Goal: Transaction & Acquisition: Purchase product/service

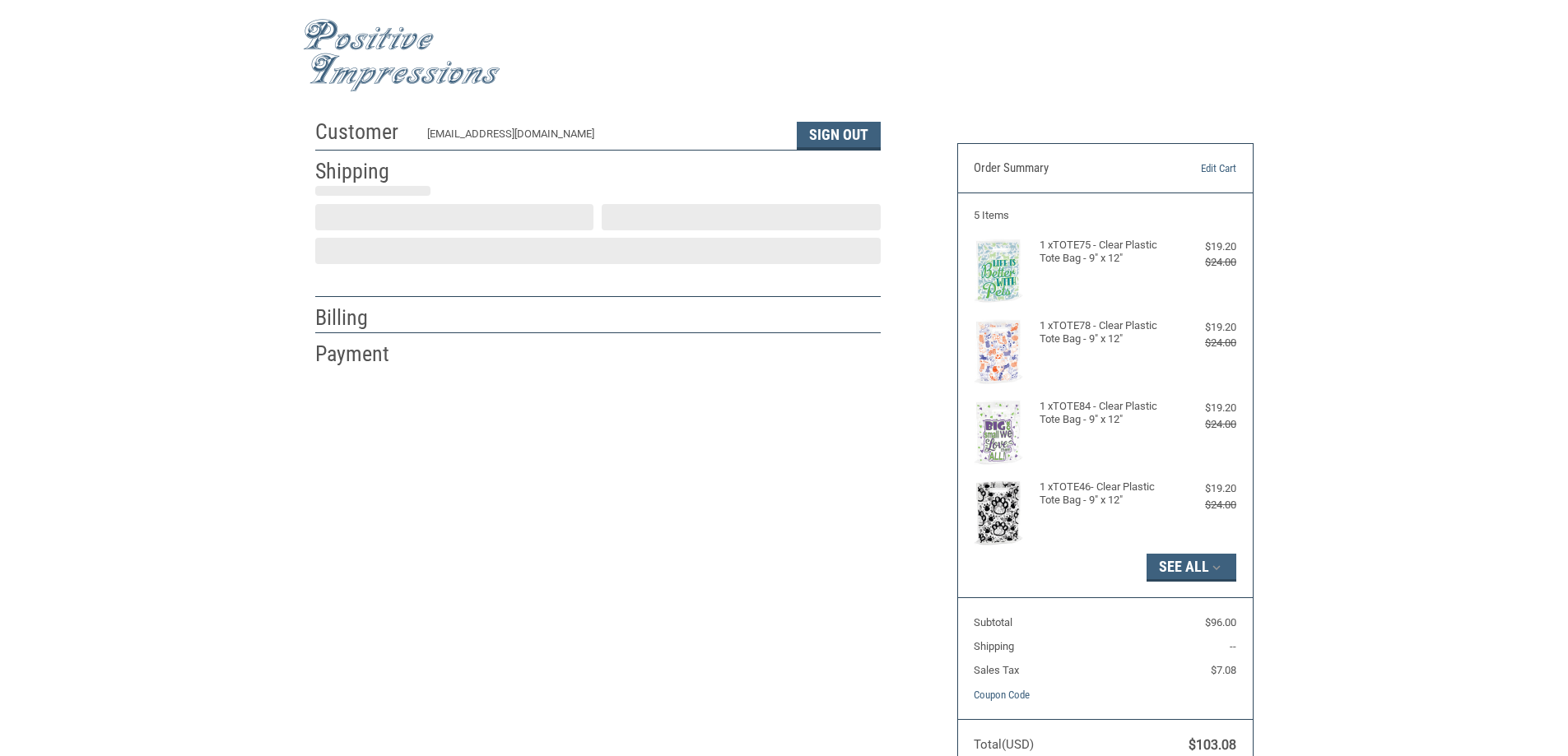
select select "MN"
select select "US"
select select "MN"
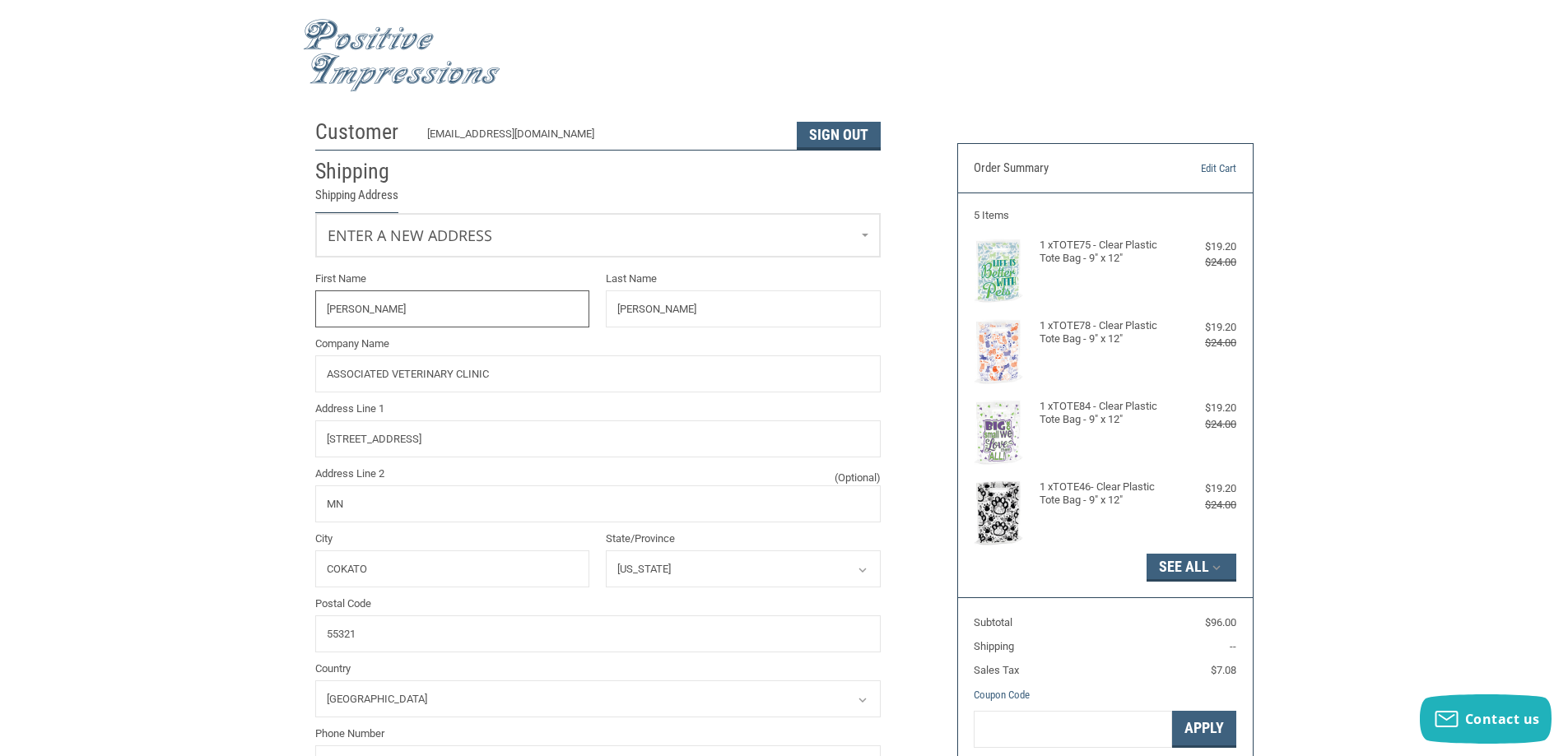
radio input "true"
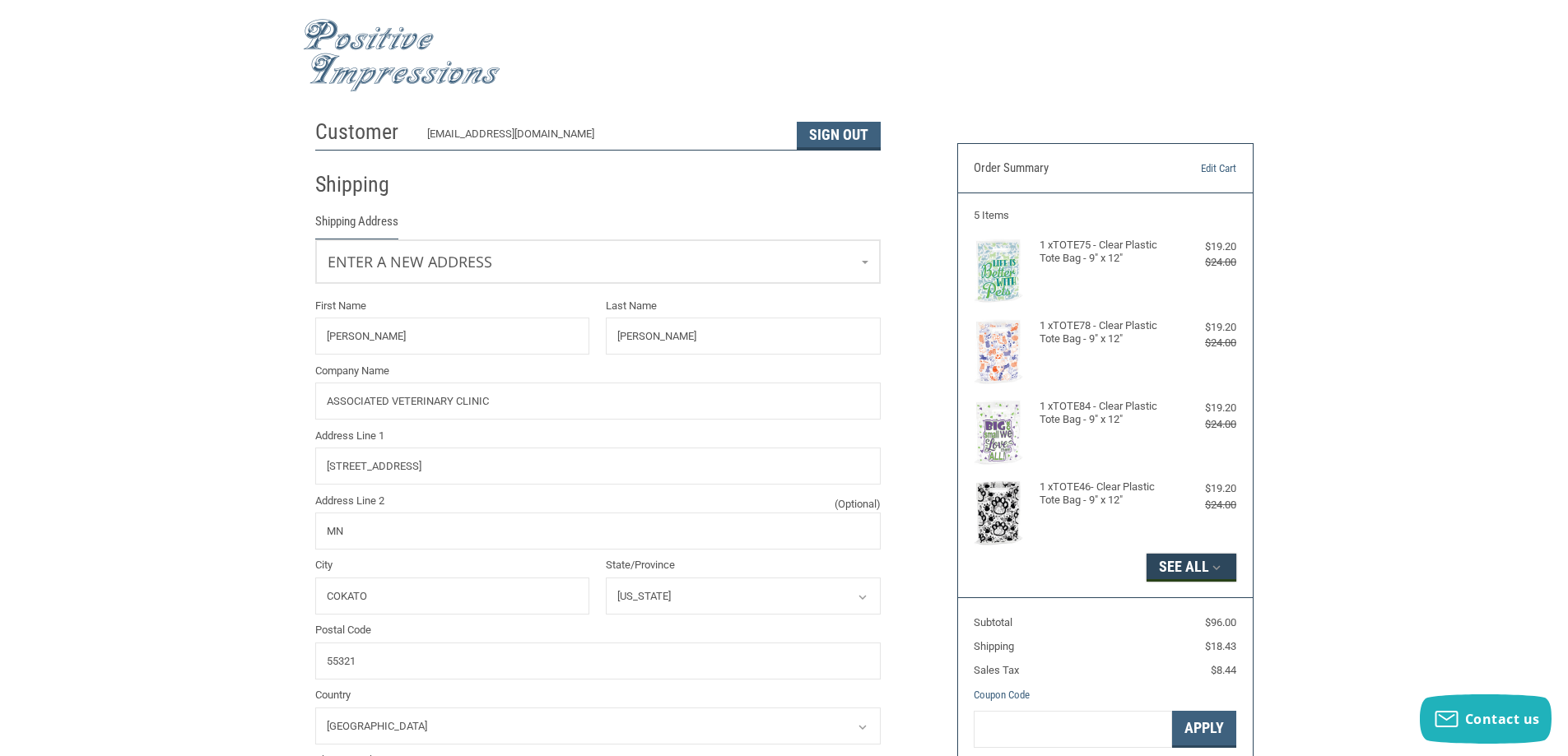
click at [1230, 570] on button "See All" at bounding box center [1192, 567] width 89 height 28
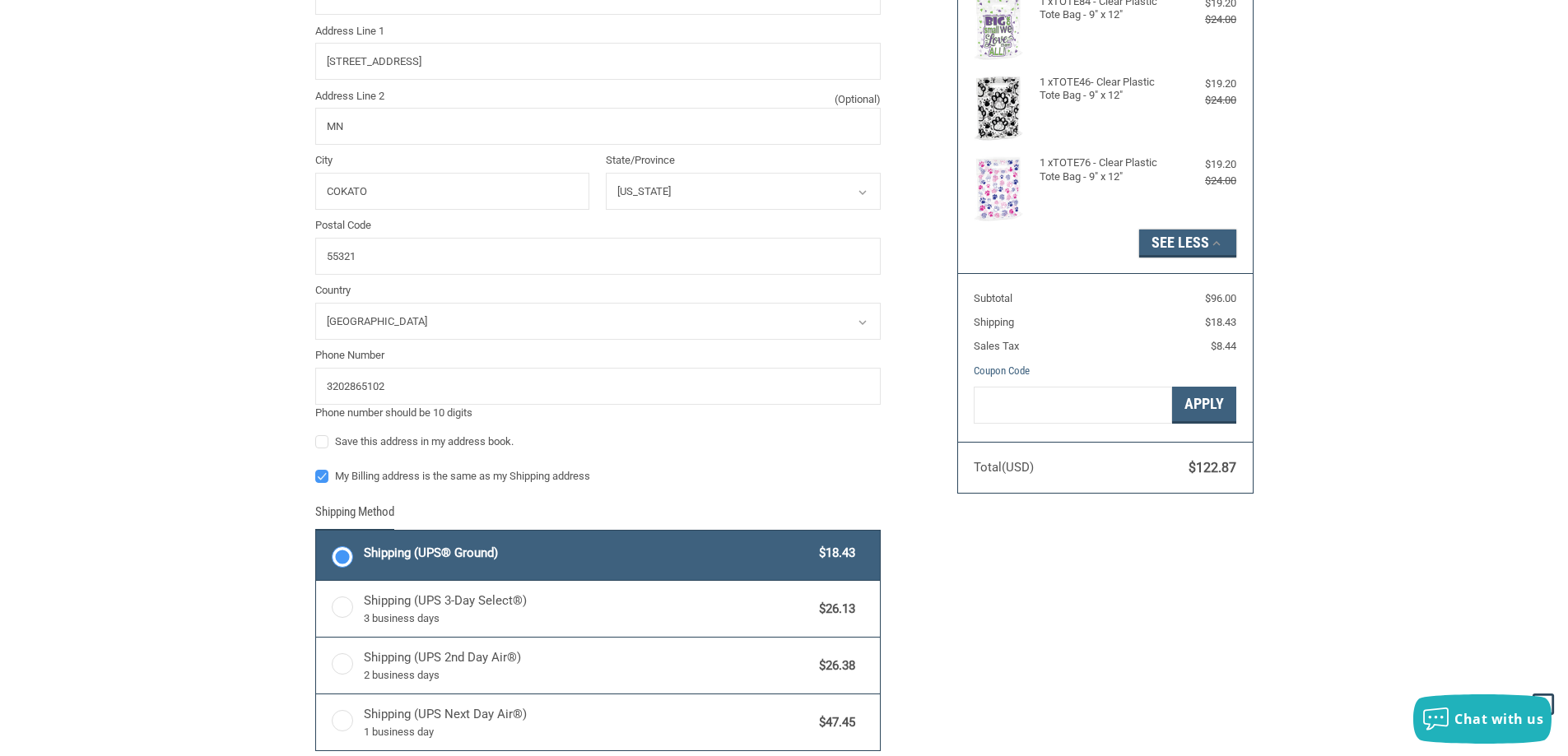
scroll to position [411, 0]
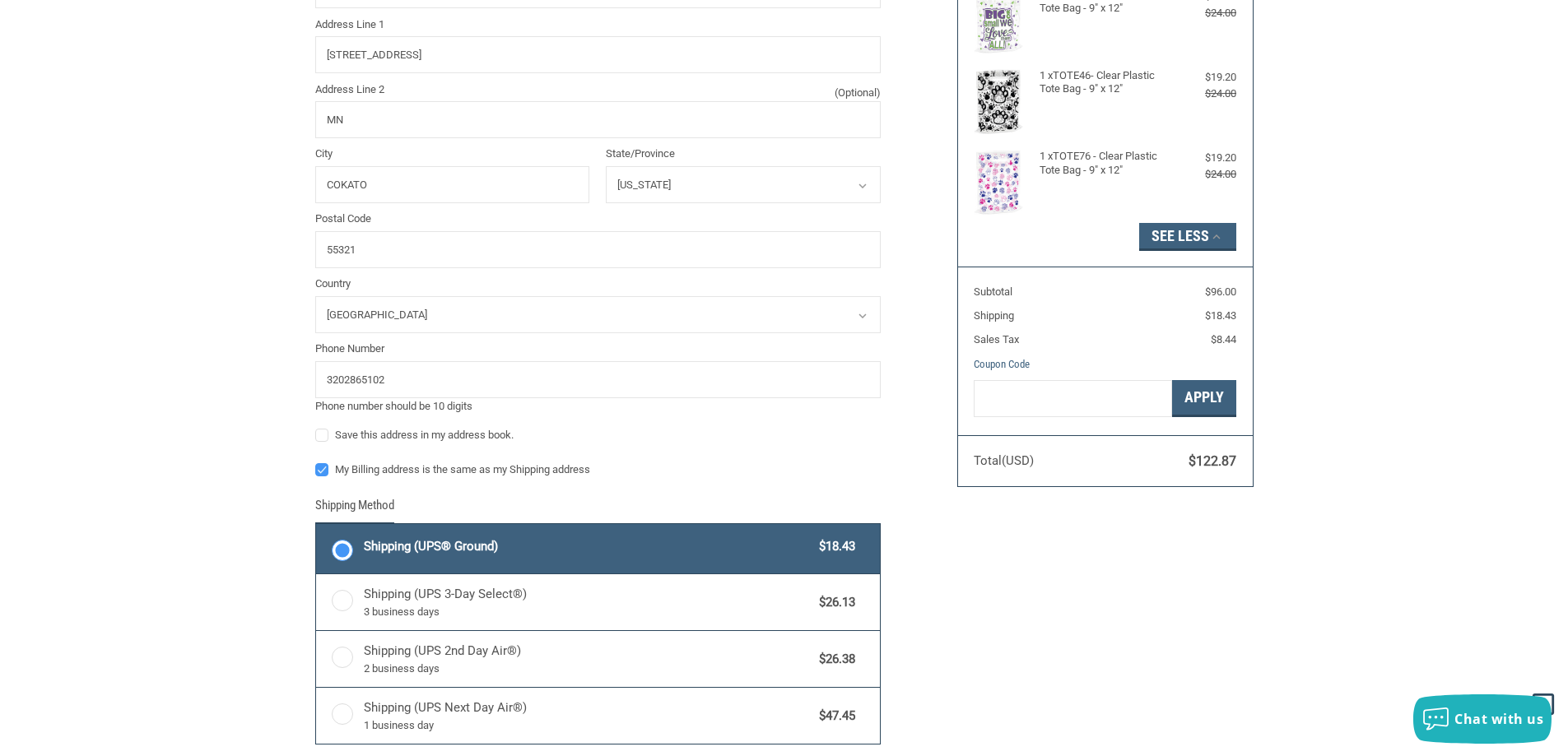
click at [322, 473] on label "My Billing address is the same as my Shipping address" at bounding box center [598, 469] width 566 height 13
click at [316, 463] on input "My Billing address is the same as my Shipping address" at bounding box center [316, 462] width 1 height 1
checkbox input "false"
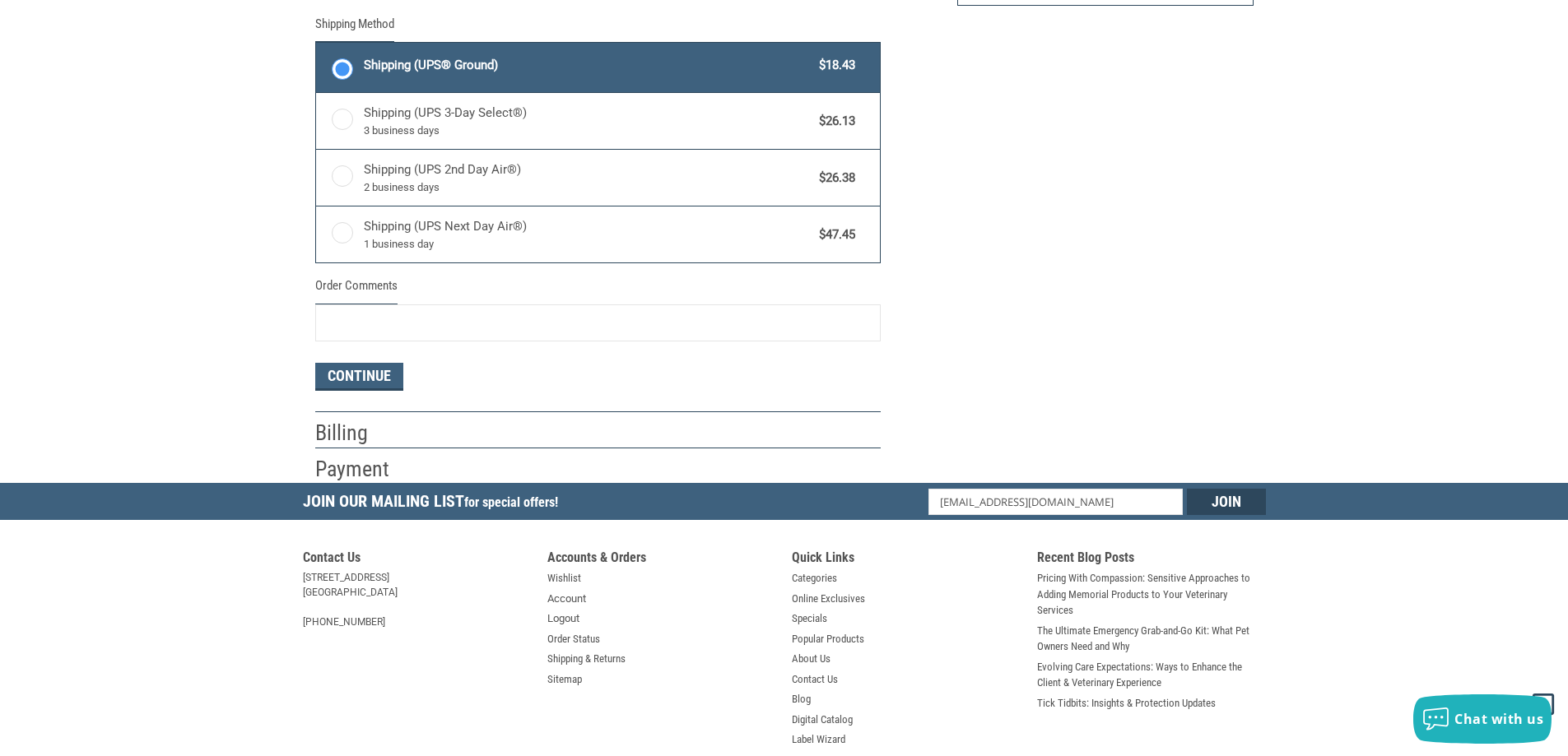
scroll to position [905, 0]
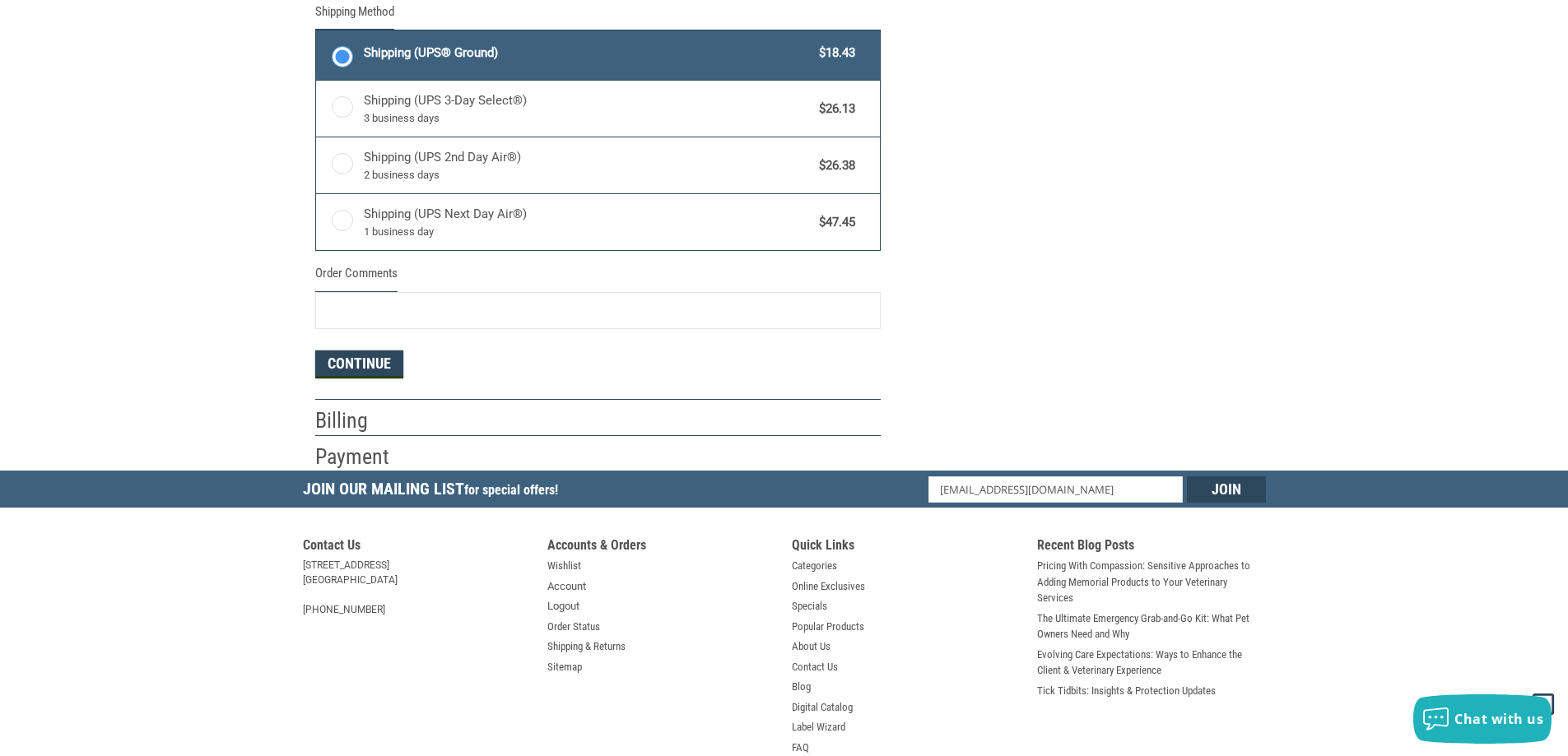
click at [392, 358] on button "Continue" at bounding box center [359, 364] width 89 height 28
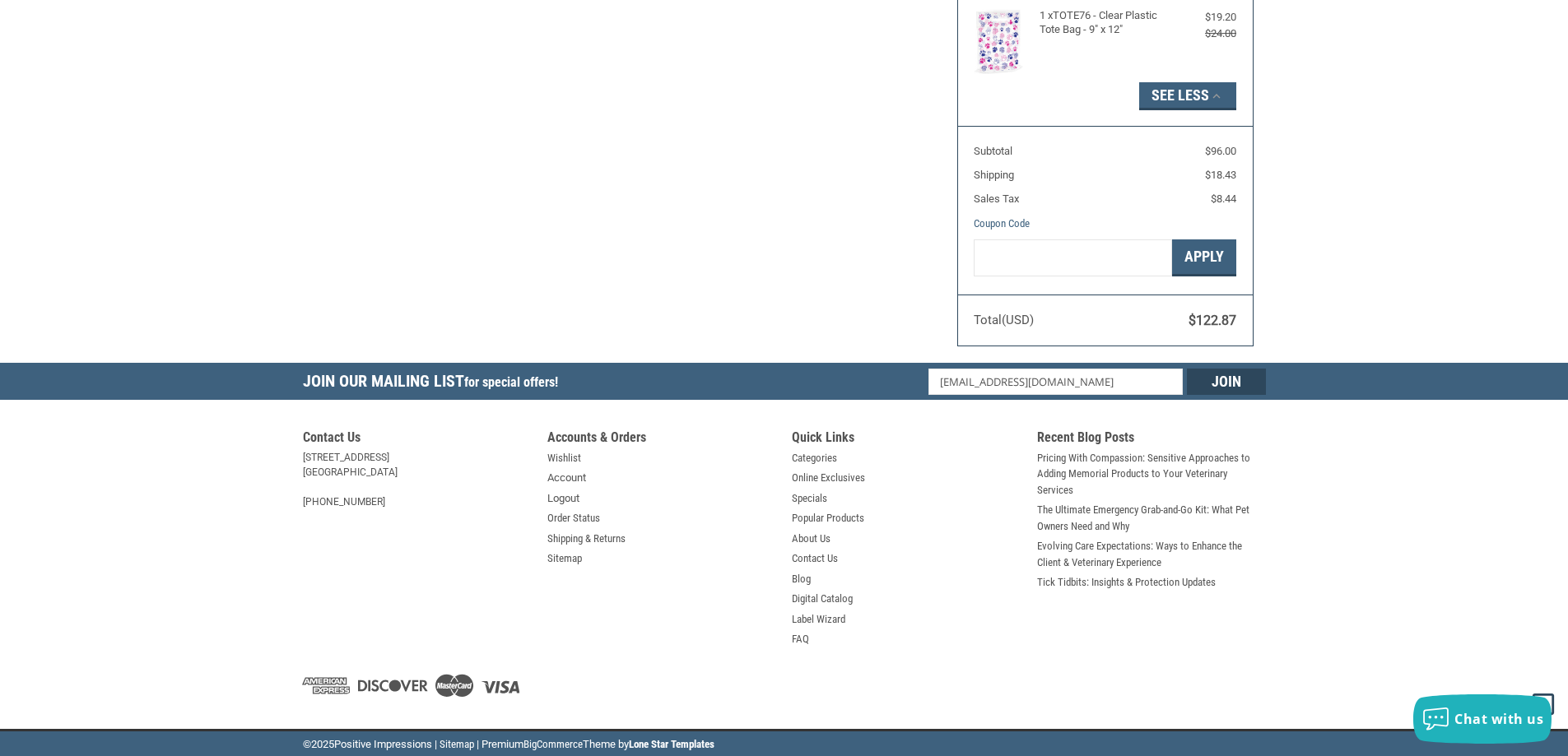
select select "US"
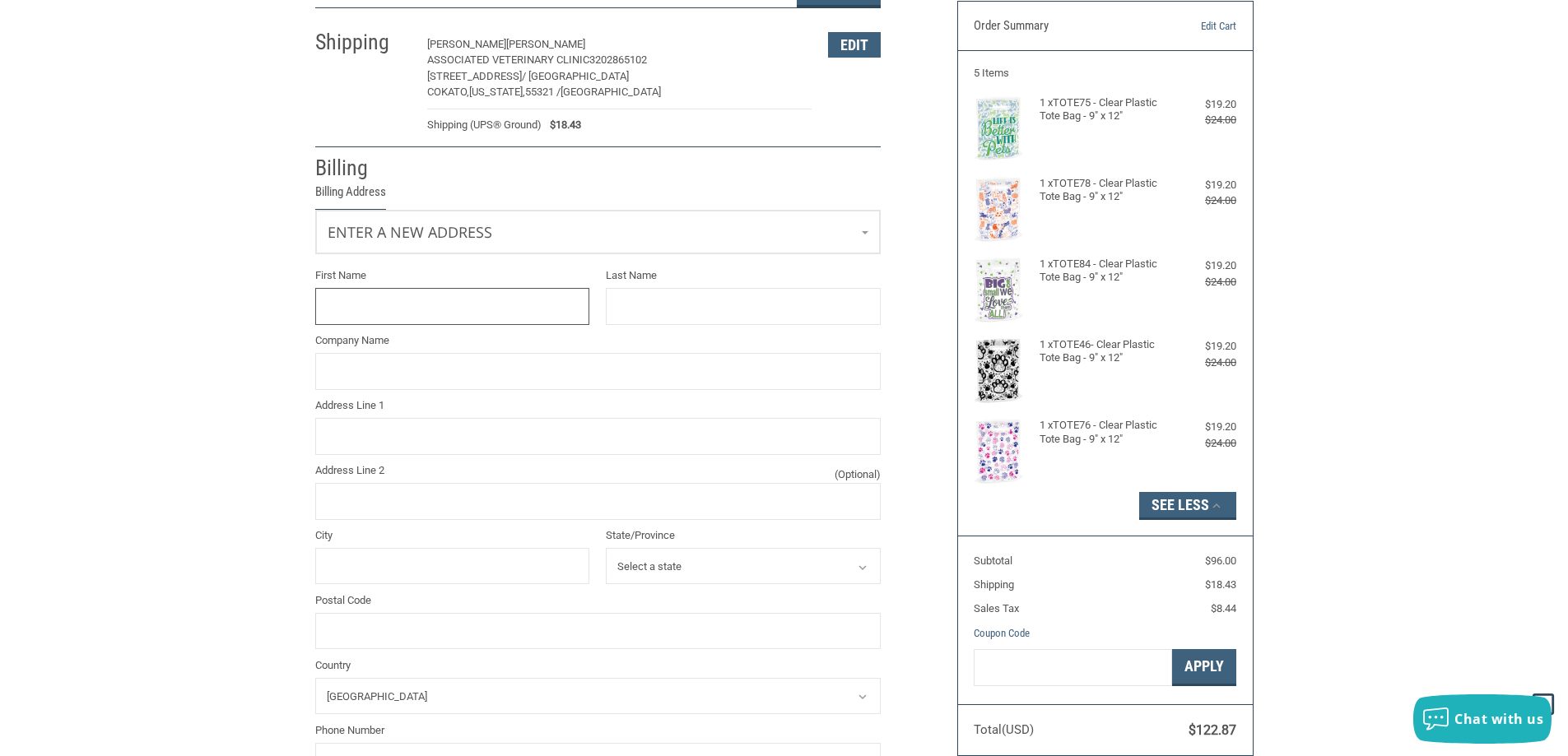
scroll to position [139, 0]
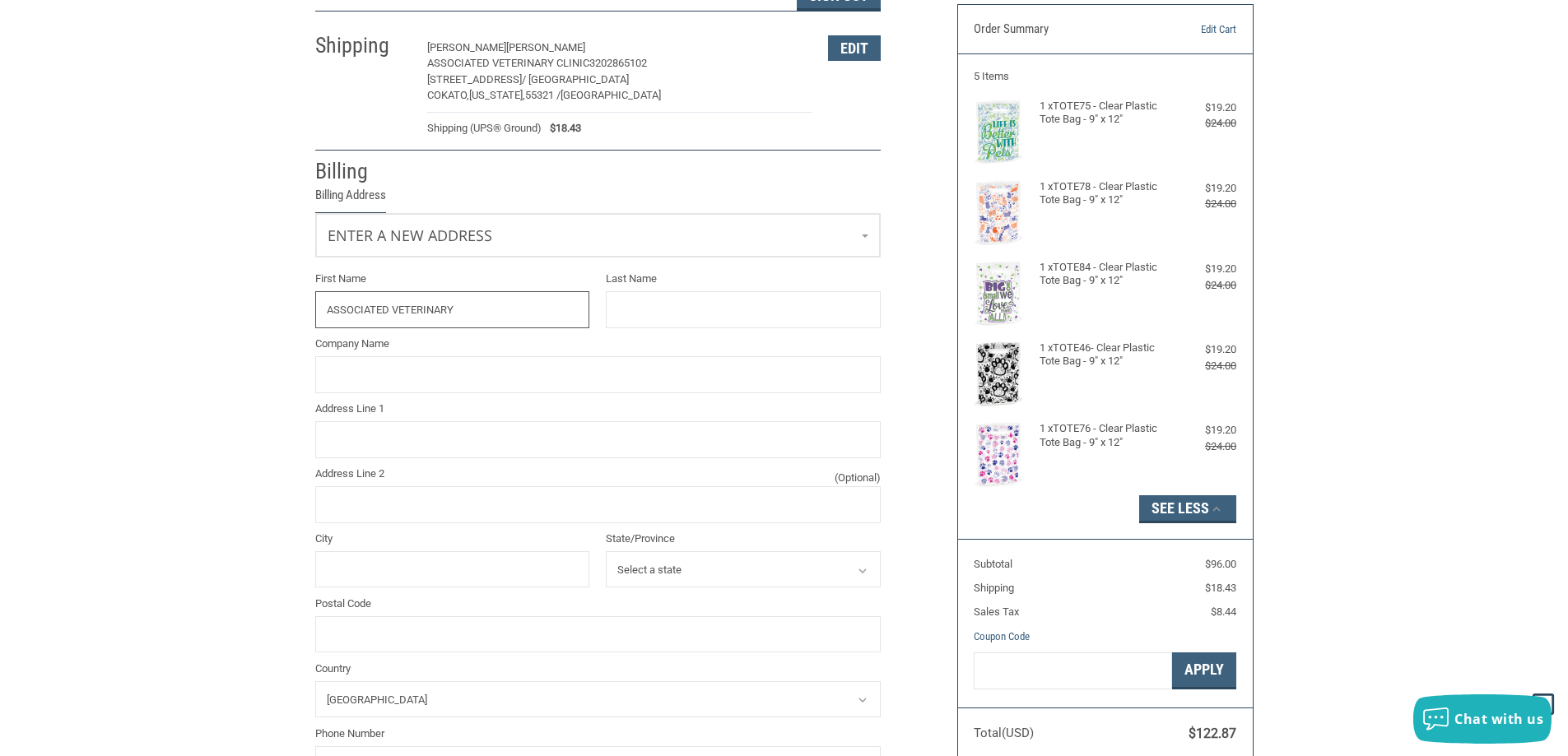
type input "ASSOCIATED VETERINARY"
click at [628, 310] on input "Last Name" at bounding box center [744, 309] width 275 height 37
type input "CLINIC"
click at [249, 317] on div "Customer [EMAIL_ADDRESS][DOMAIN_NAME] Sign Out Shipping [PERSON_NAME] ASSOCIATE…" at bounding box center [784, 455] width 1568 height 965
click at [386, 439] on input "Address Line 1" at bounding box center [598, 439] width 566 height 37
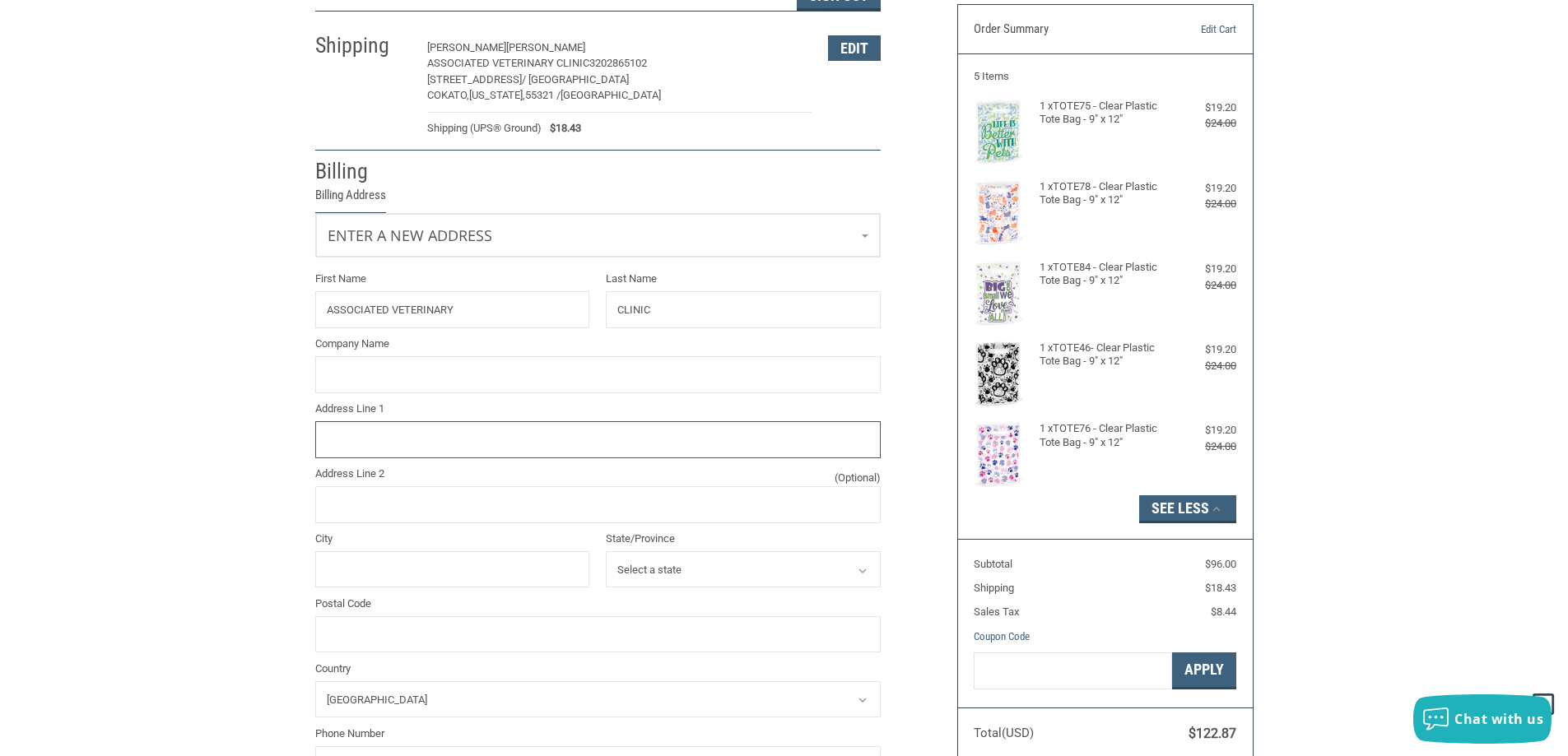
type input "[STREET_ADDRESS]"
type input "Business Card"
type input "St [PERSON_NAME]"
select select "MN"
type input "55376"
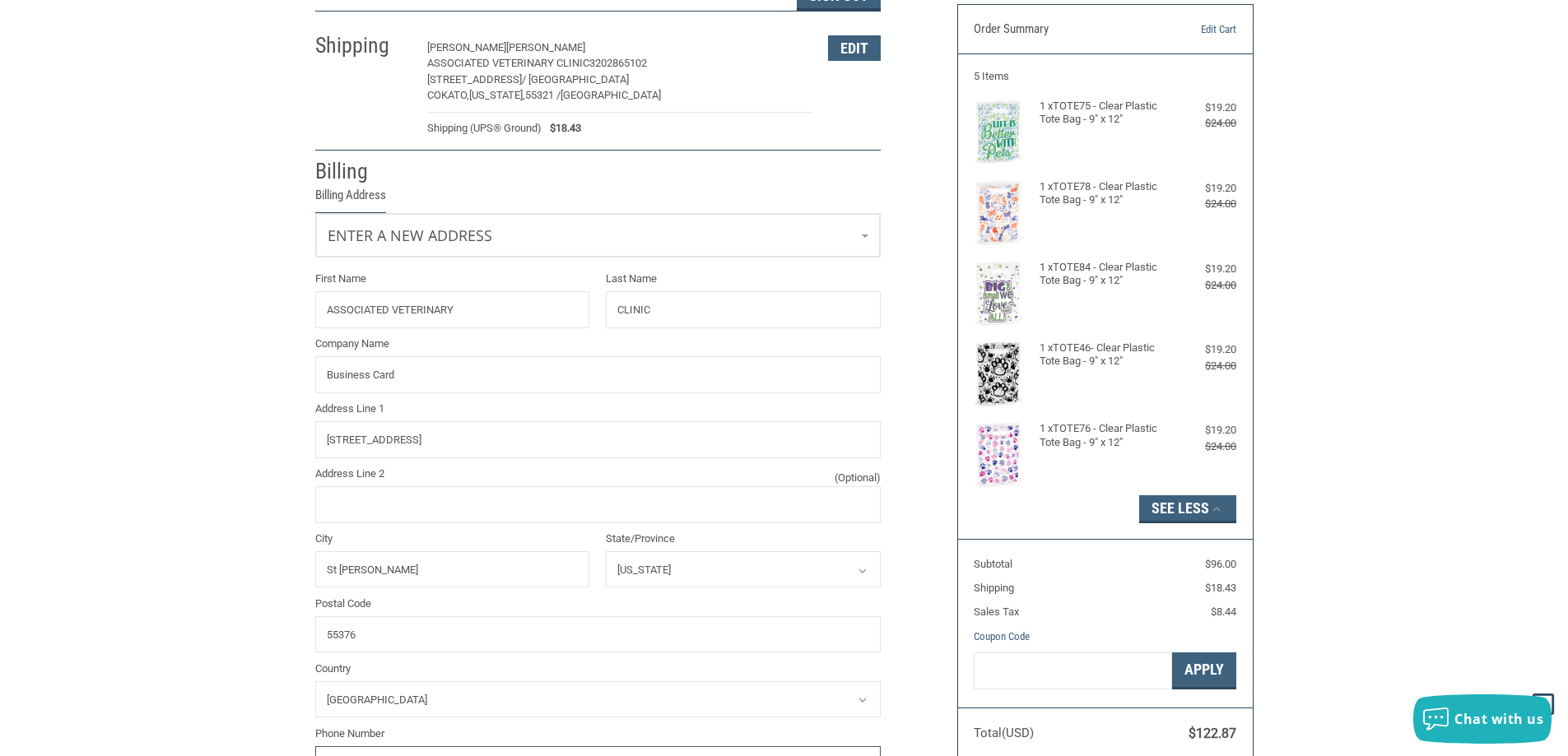
type input "6123275694"
click at [122, 519] on div "Customer [EMAIL_ADDRESS][DOMAIN_NAME] Sign Out Shipping [PERSON_NAME] ASSOCIATE…" at bounding box center [784, 455] width 1568 height 965
drag, startPoint x: 417, startPoint y: 386, endPoint x: 194, endPoint y: 387, distance: 223.0
click at [194, 387] on div "Customer [EMAIL_ADDRESS][DOMAIN_NAME] Sign Out Shipping [PERSON_NAME] ASSOCIATE…" at bounding box center [784, 455] width 1568 height 965
type input "BUSINESS CARD"
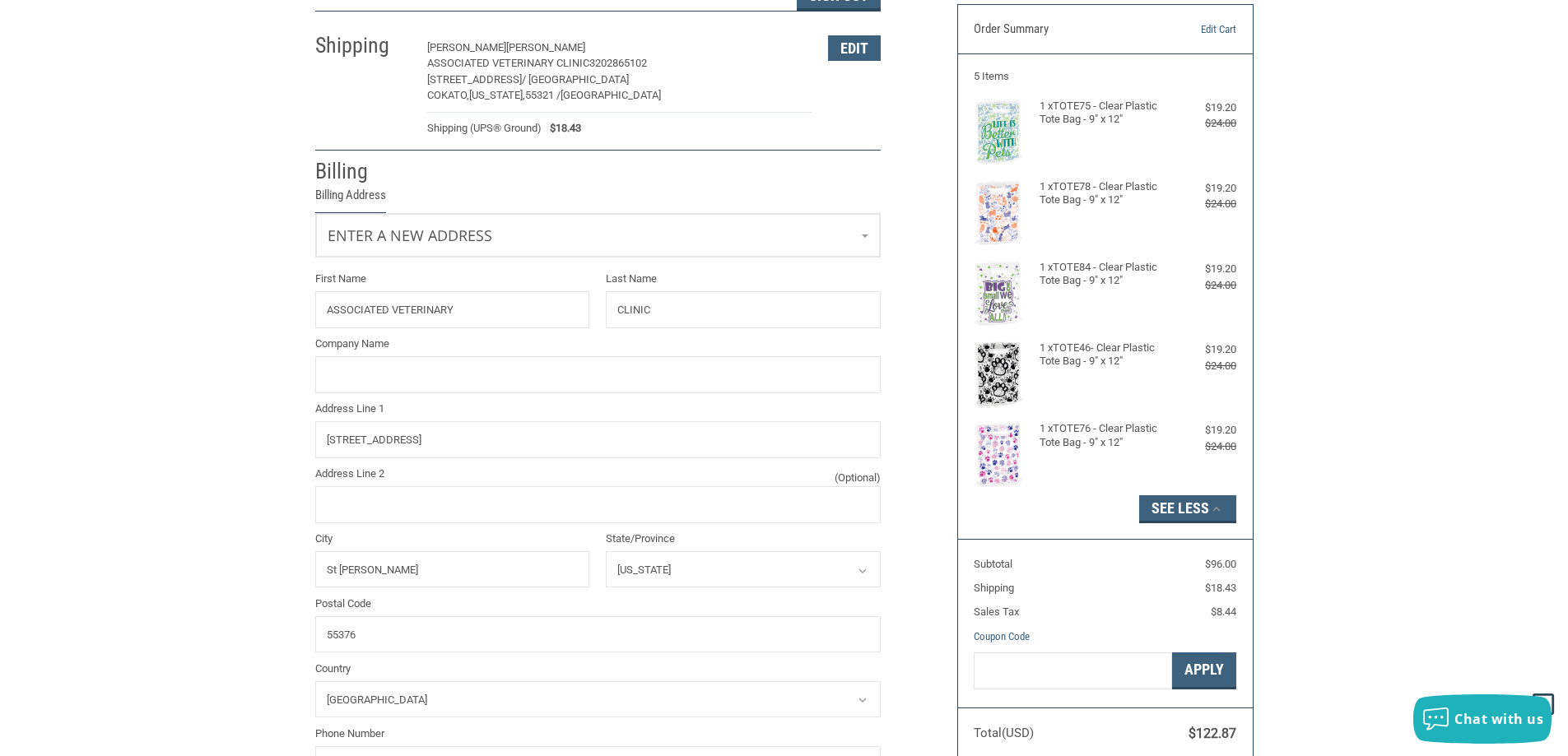
click at [194, 387] on div "Customer [EMAIL_ADDRESS][DOMAIN_NAME] Sign Out Shipping [PERSON_NAME] ASSOCIATE…" at bounding box center [784, 455] width 1568 height 965
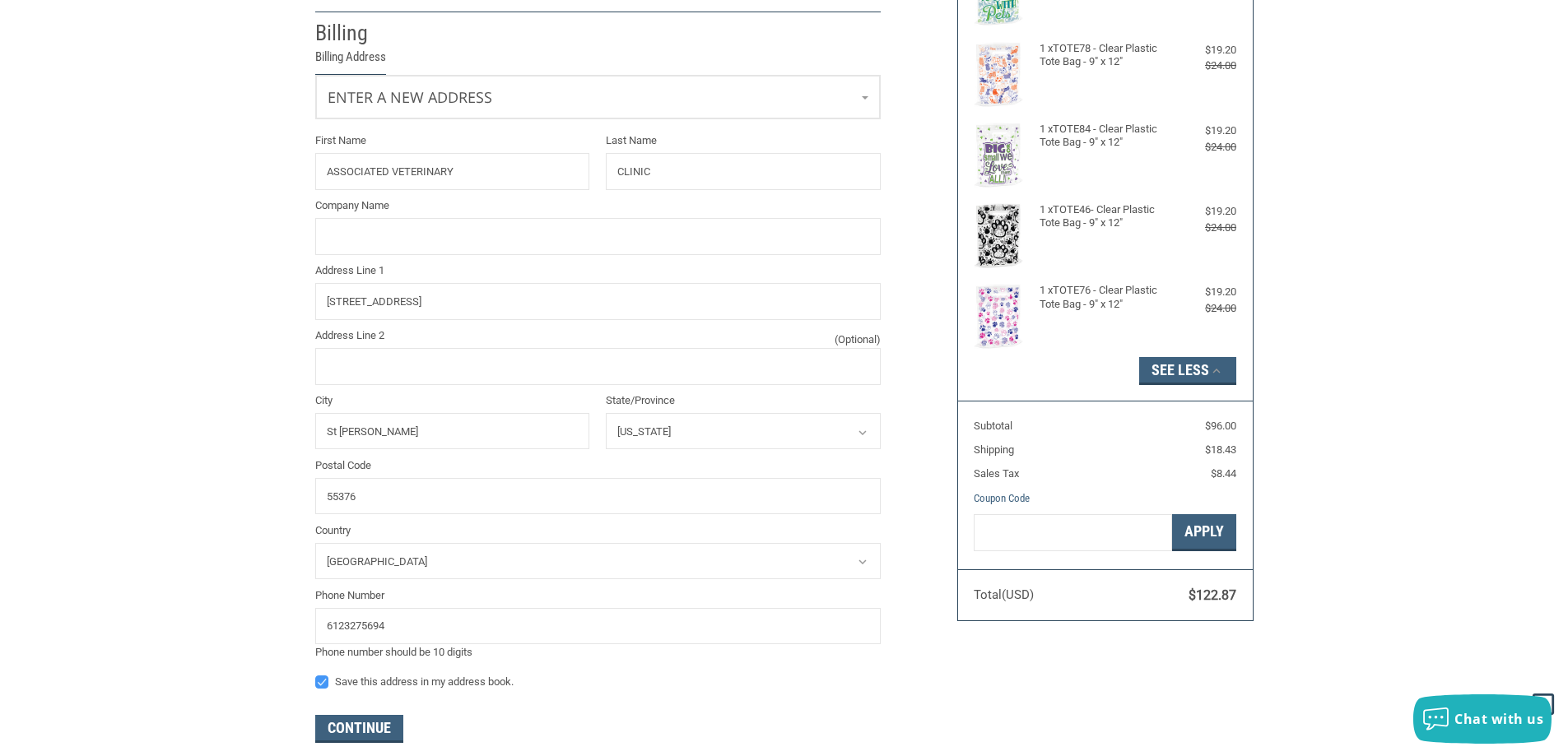
scroll to position [304, 0]
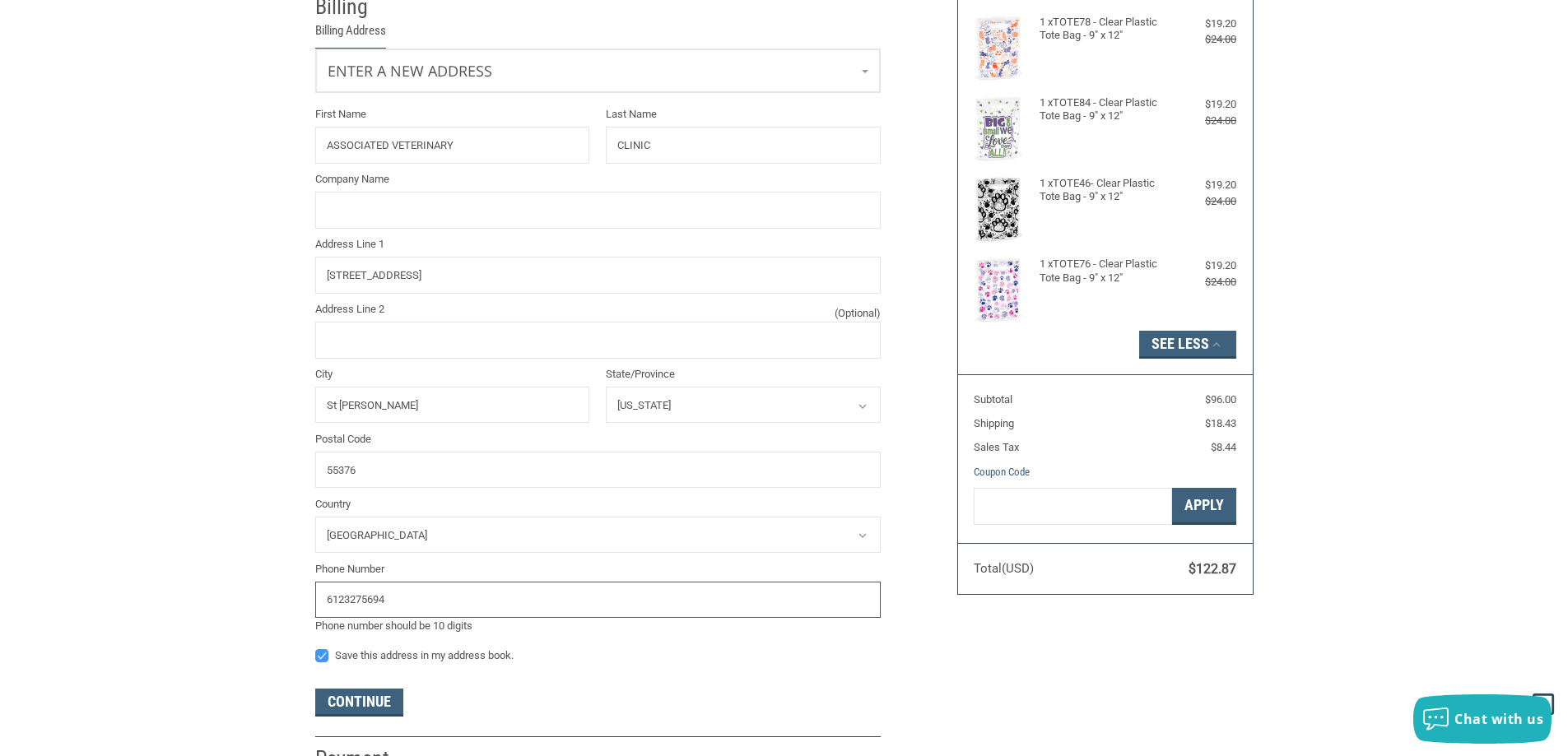
drag, startPoint x: 414, startPoint y: 607, endPoint x: 253, endPoint y: 609, distance: 161.0
click at [253, 609] on div "Customer [EMAIL_ADDRESS][DOMAIN_NAME] Sign Out Shipping [PERSON_NAME] ASSOCIATE…" at bounding box center [784, 290] width 1568 height 965
type input "3202865102"
click at [171, 519] on div "Customer [EMAIL_ADDRESS][DOMAIN_NAME] Sign Out Shipping [PERSON_NAME] ASSOCIATE…" at bounding box center [784, 290] width 1568 height 965
click at [380, 705] on button "Continue" at bounding box center [359, 702] width 89 height 28
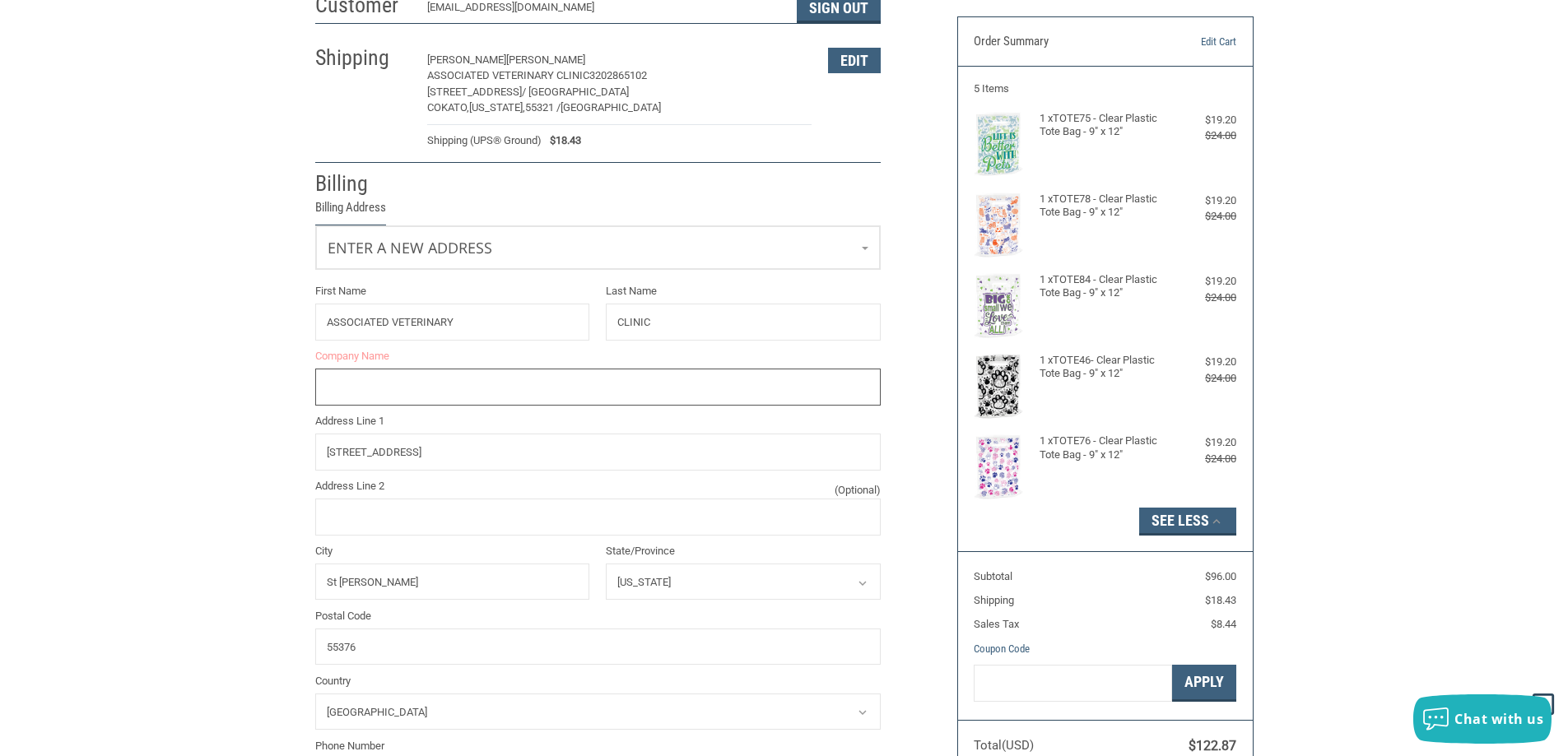
scroll to position [126, 0]
type input "AVC"
click at [221, 349] on div "Customer [EMAIL_ADDRESS][DOMAIN_NAME] Sign Out Shipping [PERSON_NAME] ASSOCIATE…" at bounding box center [784, 467] width 1568 height 965
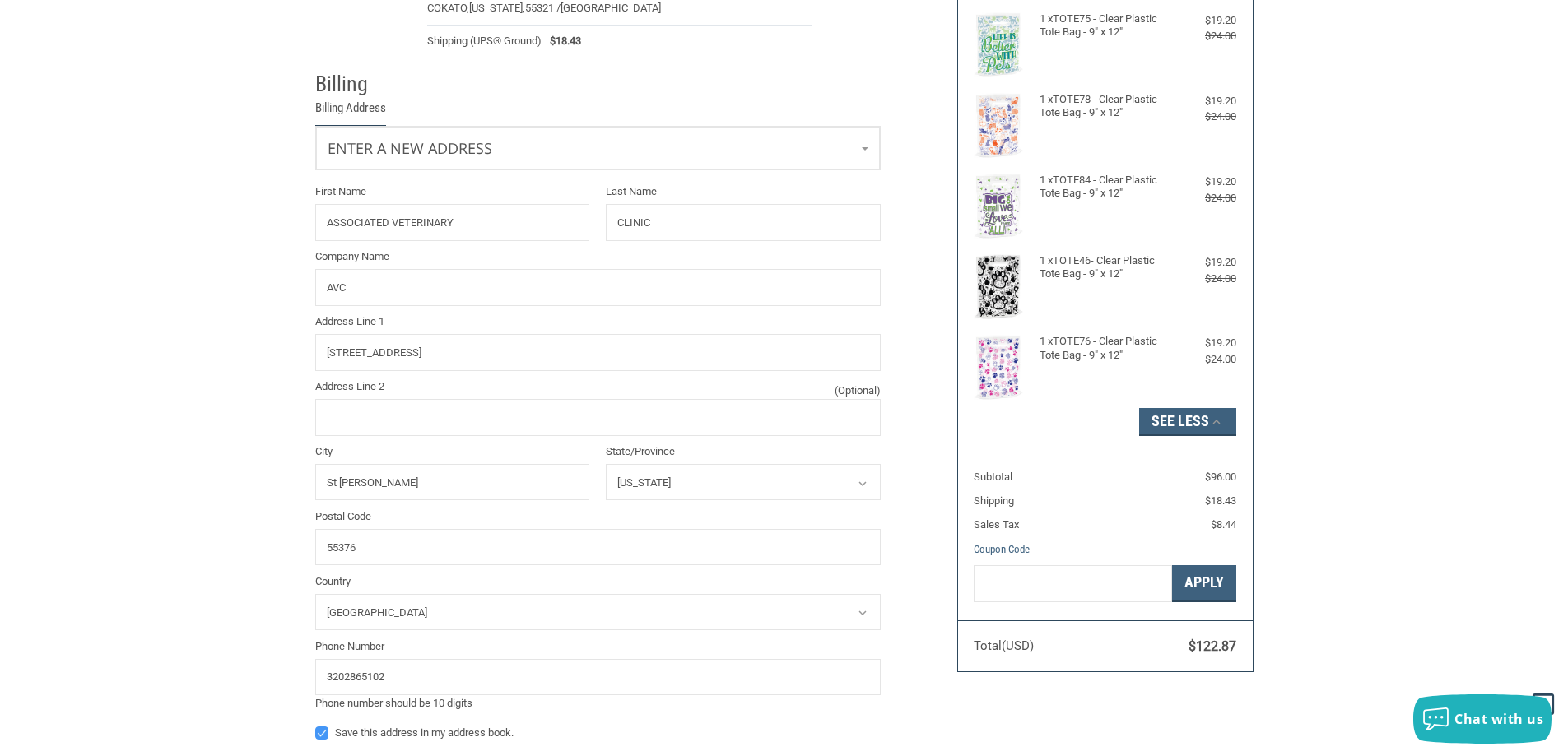
scroll to position [537, 0]
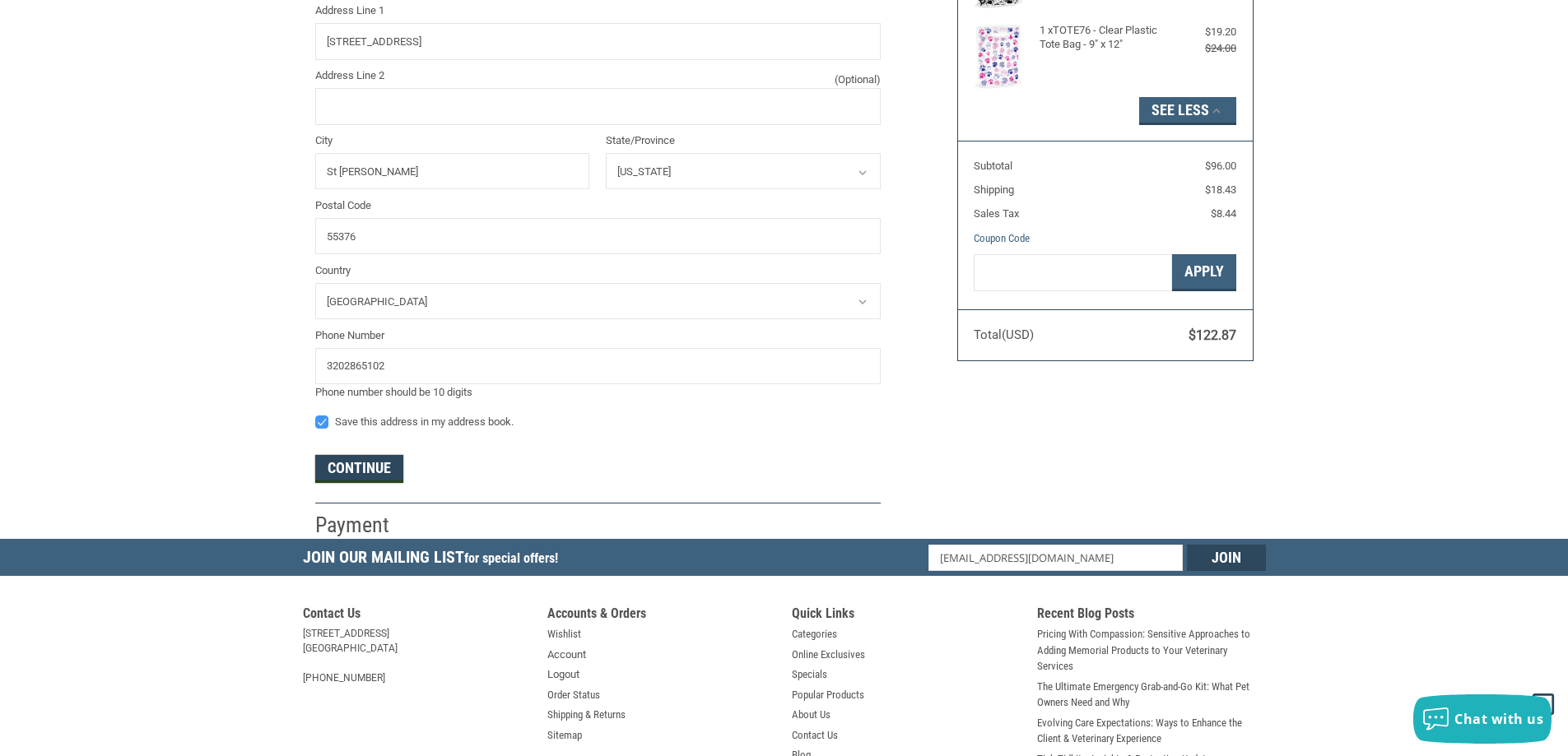
click at [396, 474] on button "Continue" at bounding box center [359, 468] width 89 height 28
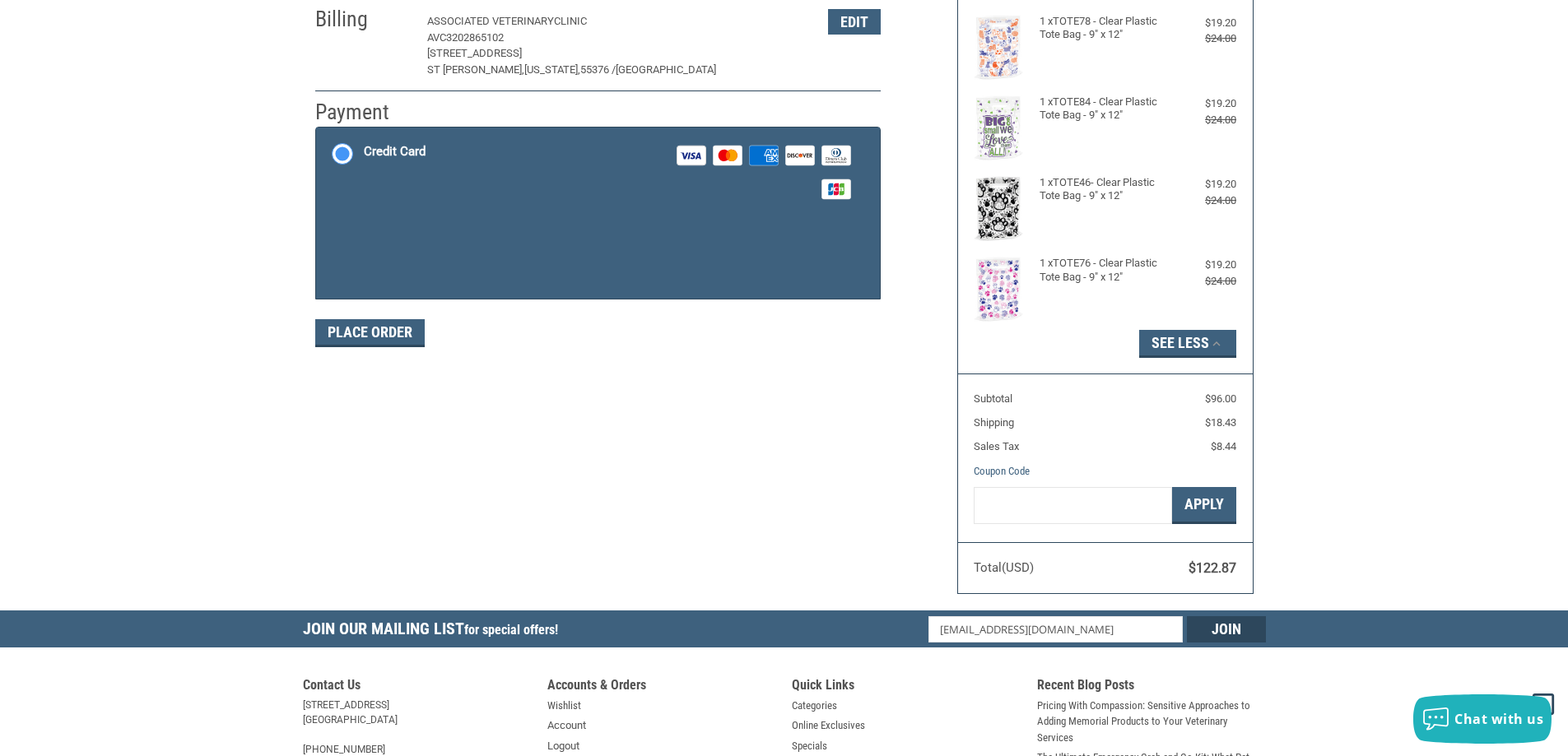
scroll to position [246, 0]
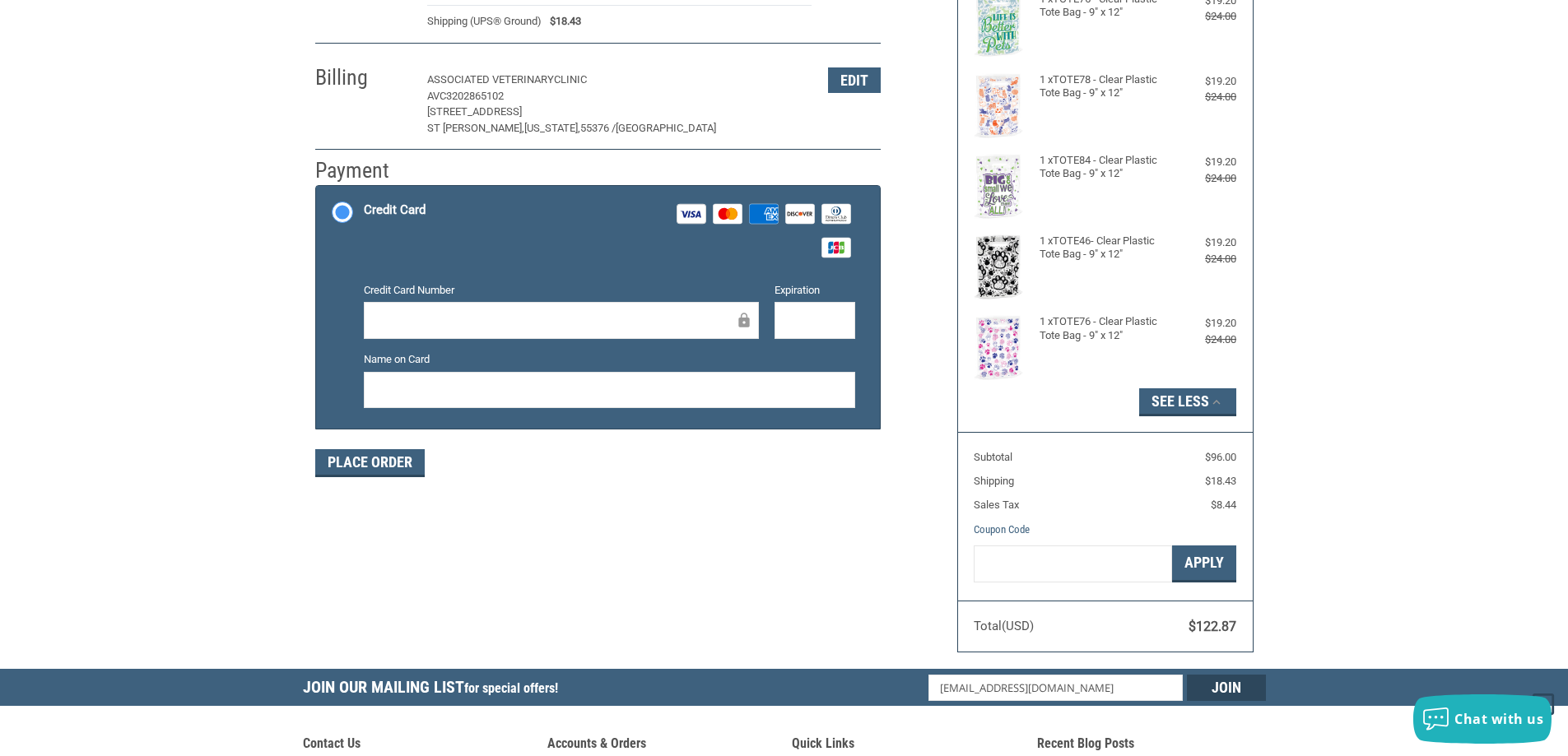
click at [489, 333] on div at bounding box center [561, 320] width 395 height 37
click at [389, 464] on button "Place Order" at bounding box center [370, 463] width 109 height 28
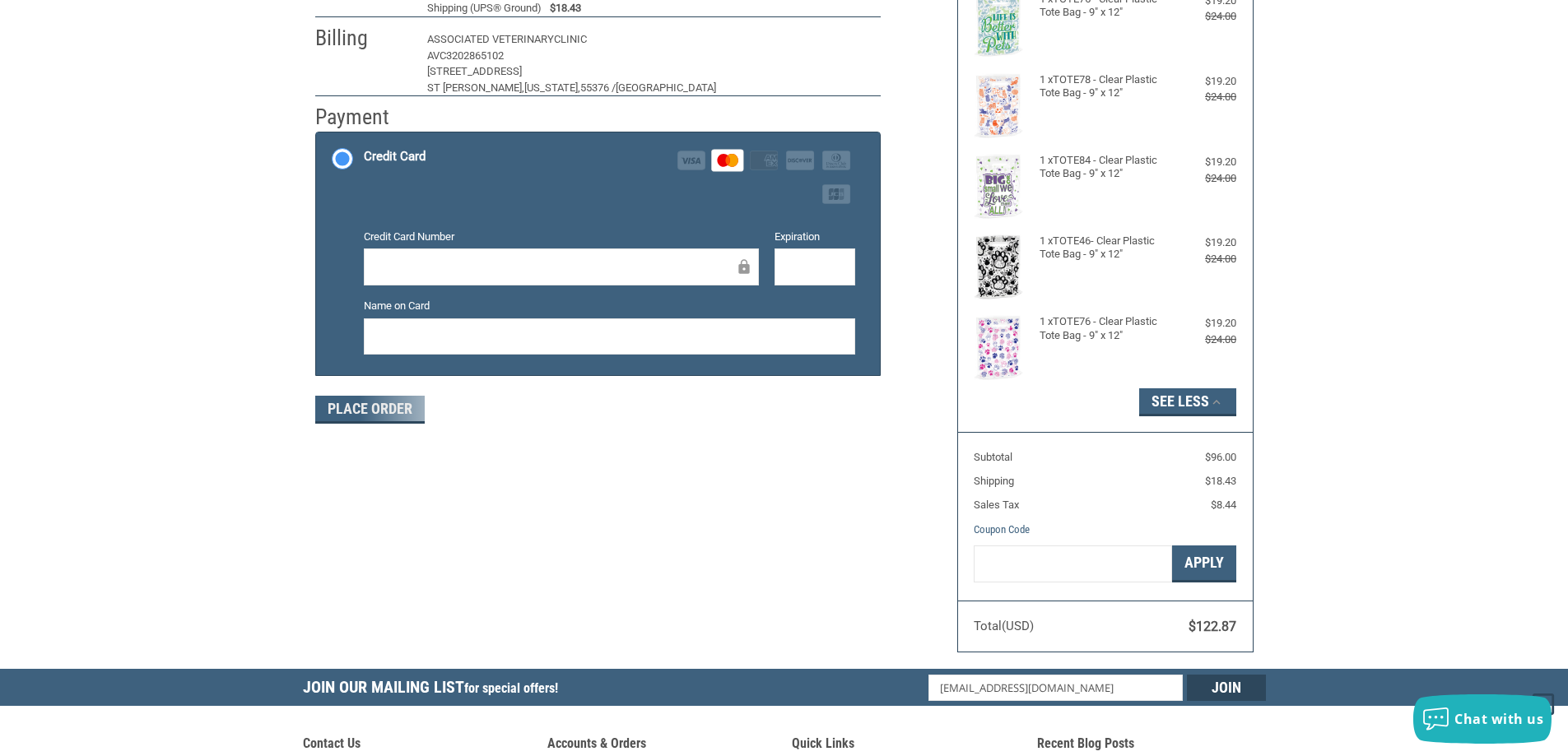
scroll to position [191, 0]
